Goal: Check status: Check status

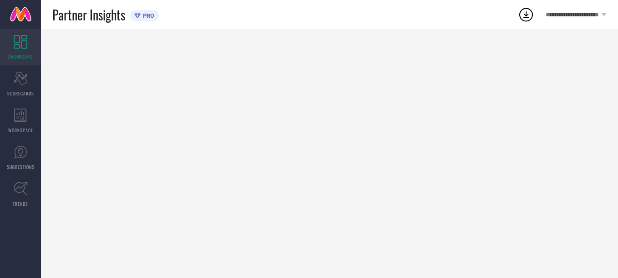
click at [22, 82] on icon "Scorecard" at bounding box center [21, 79] width 14 height 14
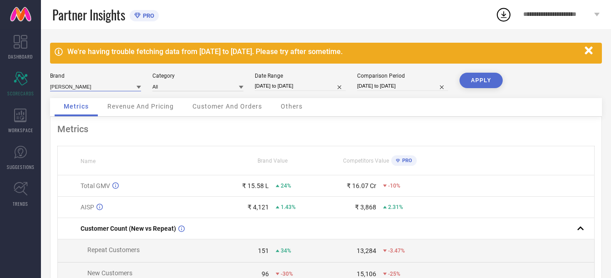
click at [114, 87] on input at bounding box center [95, 87] width 91 height 10
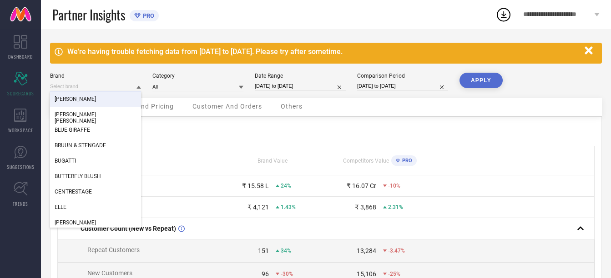
click at [126, 85] on input at bounding box center [95, 87] width 91 height 10
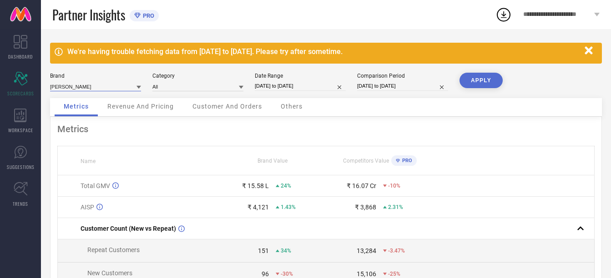
click at [126, 85] on input at bounding box center [95, 87] width 91 height 10
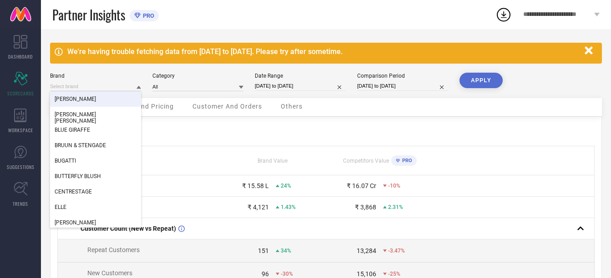
click at [172, 51] on div "We're having trouble fetching data from [DATE] to [DATE]. Please try after some…" at bounding box center [323, 51] width 513 height 9
